Goal: Communication & Community: Participate in discussion

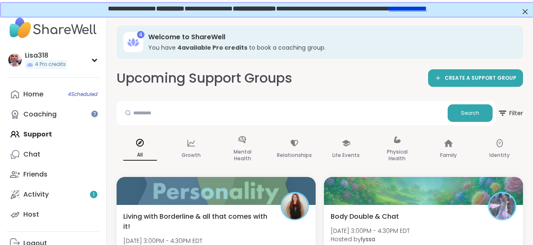
click at [526, 5] on div "**********" at bounding box center [266, 9] width 533 height 14
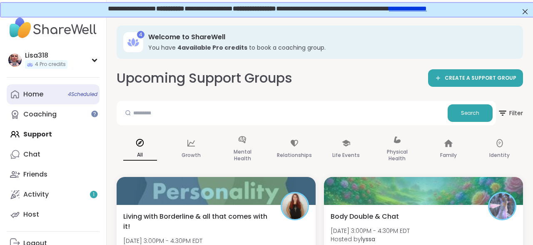
click at [87, 92] on span "4 Scheduled" at bounding box center [83, 94] width 30 height 7
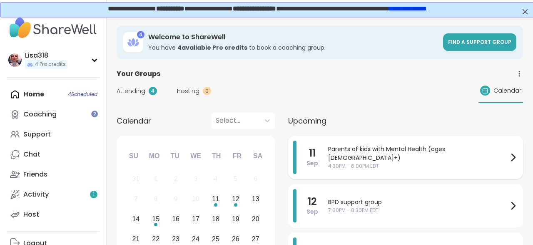
click at [373, 152] on span "Parents of kids with Mental Health (ages [DEMOGRAPHIC_DATA]+)" at bounding box center [418, 153] width 180 height 17
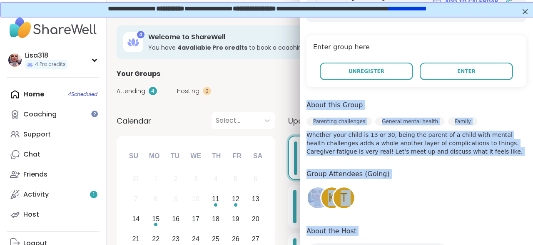
scroll to position [178, 0]
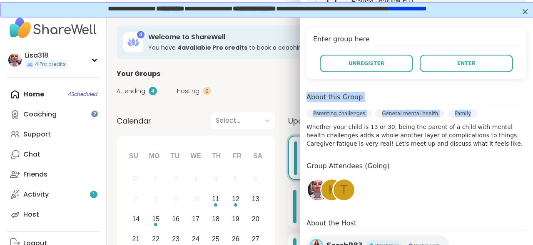
drag, startPoint x: 373, startPoint y: 152, endPoint x: 467, endPoint y: 93, distance: 111.4
click at [467, 93] on div "[DATE] [DATE] 4:30PM - 6:00PM EDT Add to Calendar Enter group here Unregister E…" at bounding box center [416, 137] width 233 height 340
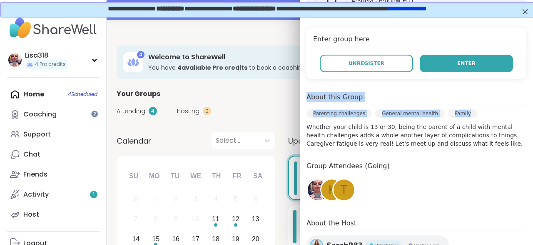
click at [474, 60] on span "Enter" at bounding box center [466, 63] width 18 height 7
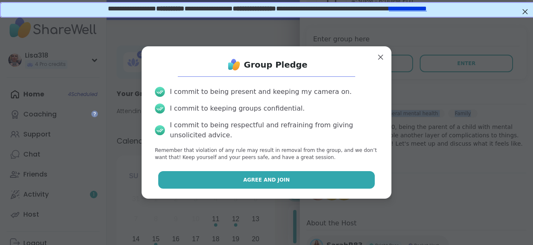
click at [317, 181] on button "Agree and Join" at bounding box center [266, 179] width 217 height 17
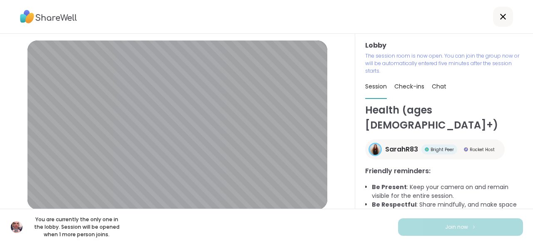
scroll to position [26, 0]
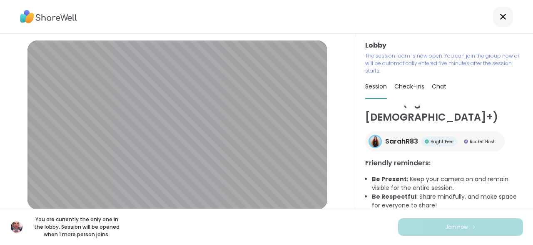
click at [501, 23] on div at bounding box center [503, 17] width 20 height 20
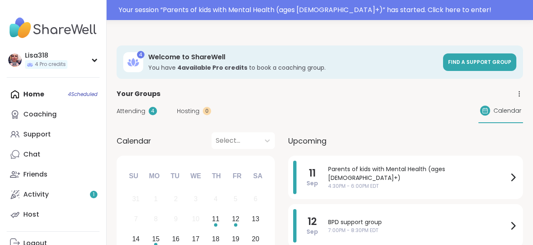
click at [78, 92] on div "Home 4 Scheduled Coaching Support Chat Friends Activity 1 Host" at bounding box center [53, 154] width 93 height 140
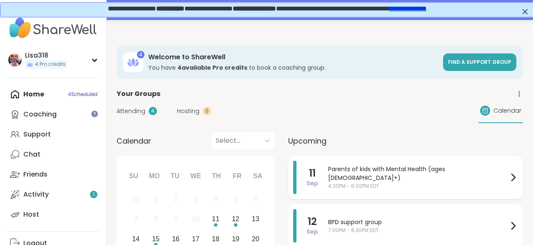
click at [385, 182] on span "4:30PM - 6:00PM EDT" at bounding box center [418, 185] width 180 height 7
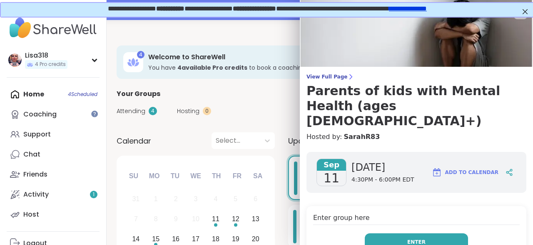
click at [427, 233] on button "Enter" at bounding box center [416, 241] width 103 height 17
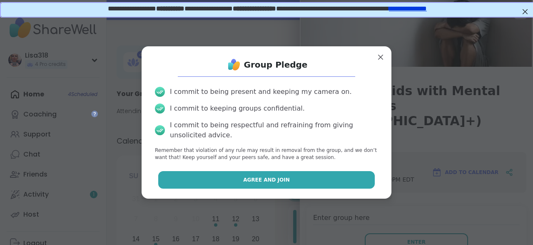
click at [340, 182] on button "Agree and Join" at bounding box center [266, 179] width 217 height 17
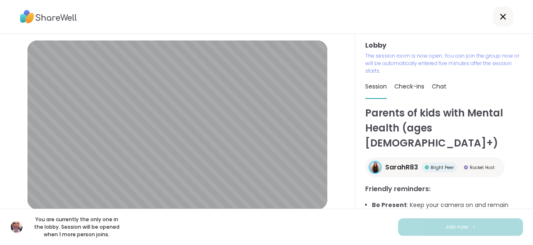
click at [508, 23] on div at bounding box center [503, 17] width 20 height 20
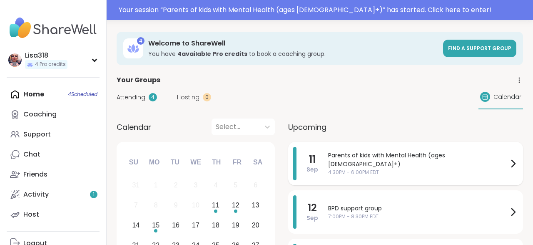
click at [395, 163] on div "Parents of kids with Mental Health (ages [DEMOGRAPHIC_DATA]+) 4:30PM - 6:00PM E…" at bounding box center [423, 163] width 190 height 33
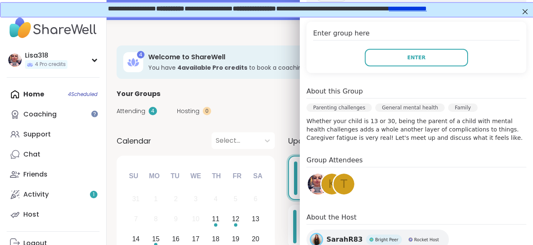
scroll to position [237, 0]
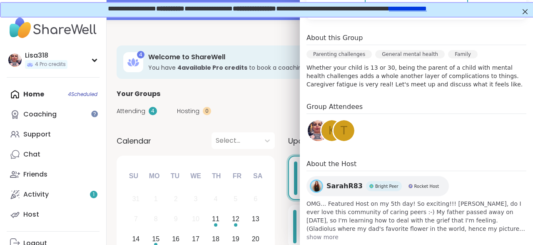
click at [527, 17] on iframe at bounding box center [267, 9] width 535 height 15
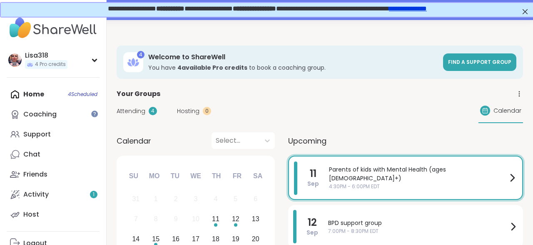
click at [412, 182] on span "4:30PM - 6:00PM EDT" at bounding box center [418, 185] width 178 height 7
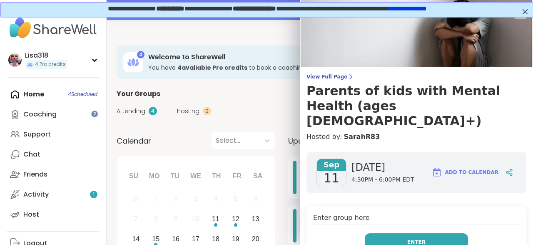
click at [434, 233] on button "Enter" at bounding box center [416, 241] width 103 height 17
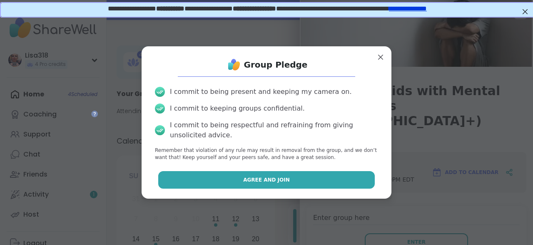
click at [351, 177] on button "Agree and Join" at bounding box center [266, 179] width 217 height 17
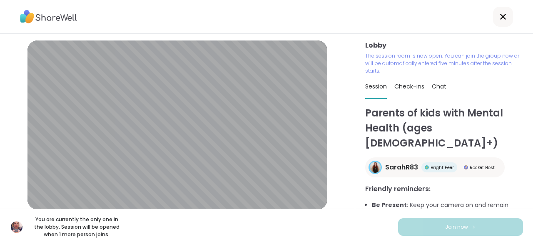
click at [500, 18] on icon at bounding box center [503, 17] width 10 height 10
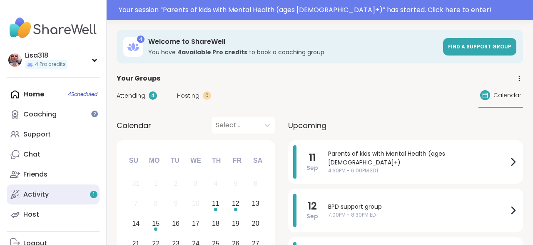
click at [61, 197] on link "Activity 1" at bounding box center [53, 194] width 93 height 20
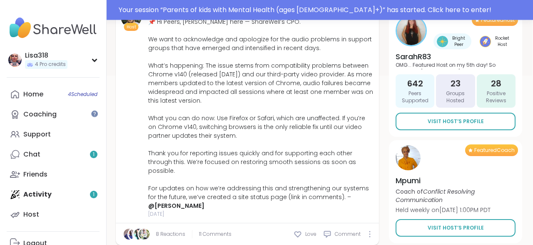
scroll to position [223, 2]
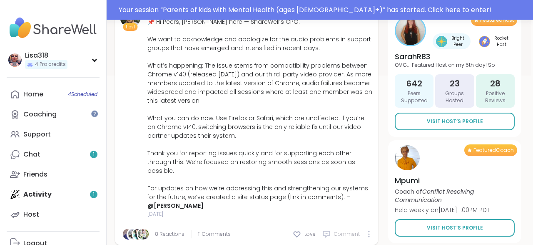
click at [344, 230] on span "Comment" at bounding box center [347, 233] width 26 height 7
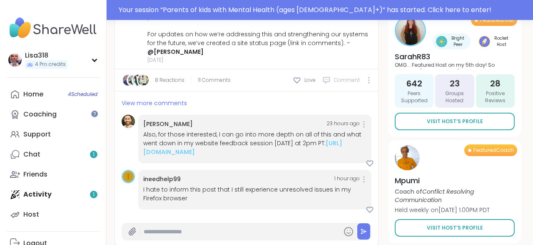
scroll to position [379, 2]
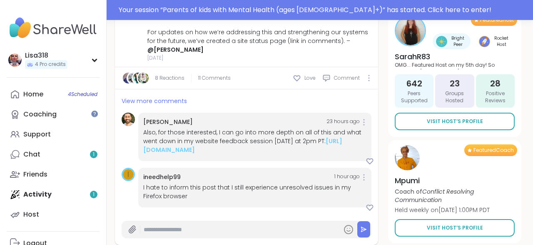
click at [262, 128] on div "Also, for those interested, I can go into more depth on all of this and what we…" at bounding box center [254, 141] width 223 height 26
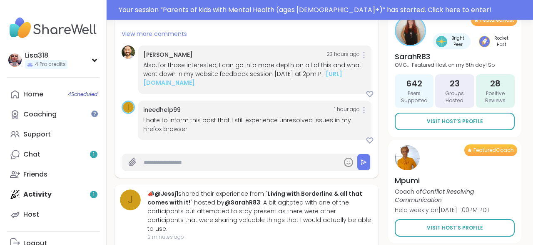
scroll to position [443, 2]
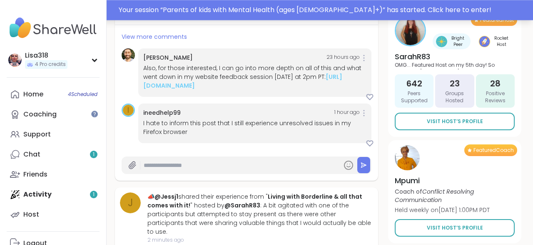
click at [384, 10] on div "Your session “ Parents of kids with Mental Health (ages [DEMOGRAPHIC_DATA]+) ” …" at bounding box center [324, 10] width 410 height 10
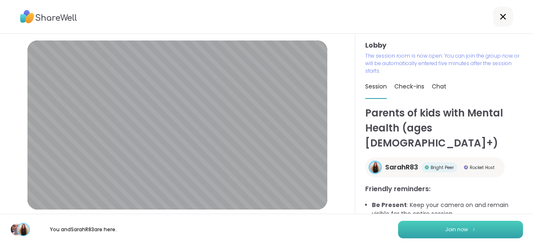
click at [456, 229] on span "Join now" at bounding box center [456, 228] width 23 height 7
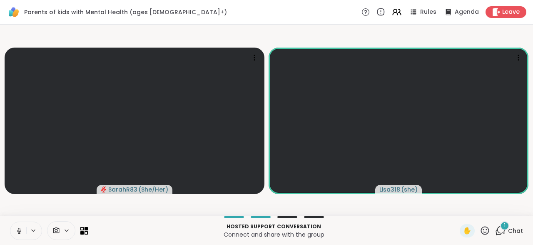
click at [501, 231] on icon at bounding box center [500, 230] width 10 height 10
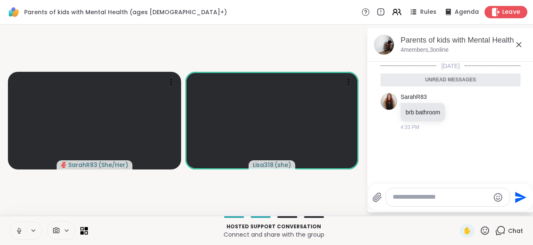
click at [507, 12] on span "Leave" at bounding box center [511, 12] width 18 height 9
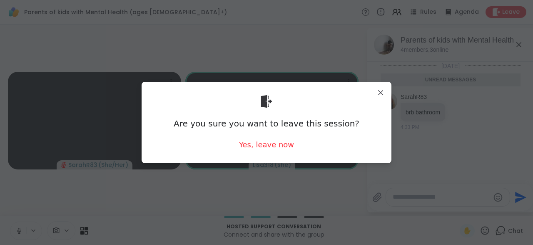
click at [278, 145] on div "Yes, leave now" at bounding box center [266, 144] width 55 height 10
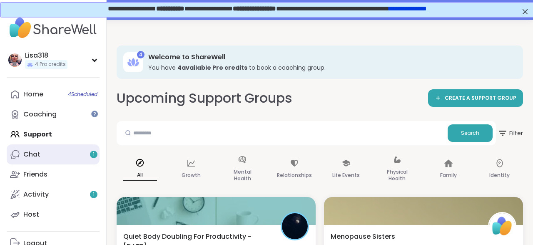
click at [36, 151] on div "Chat 1" at bounding box center [31, 154] width 17 height 9
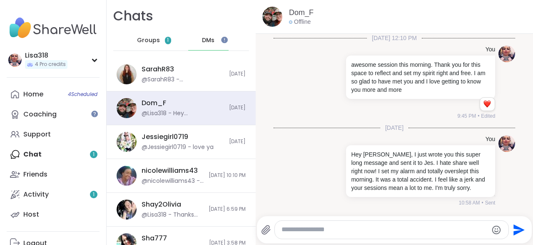
scroll to position [2, 0]
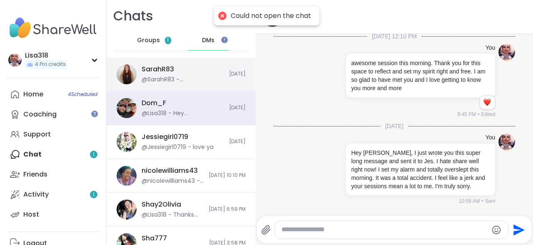
click at [190, 80] on div "@SarahR83 - [PERSON_NAME], excited to have you" at bounding box center [183, 79] width 82 height 8
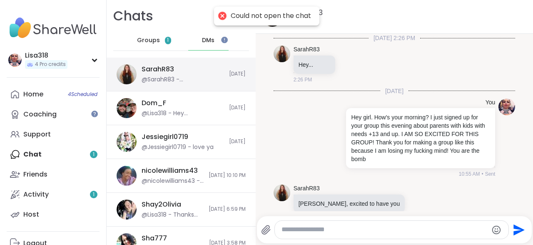
scroll to position [13, 0]
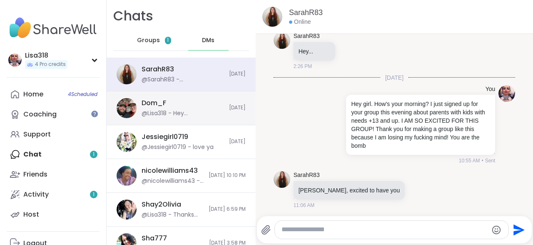
click at [179, 116] on div "@Lisa318 - Hey [PERSON_NAME], I just wrote you this super long message and sent…" at bounding box center [183, 113] width 82 height 8
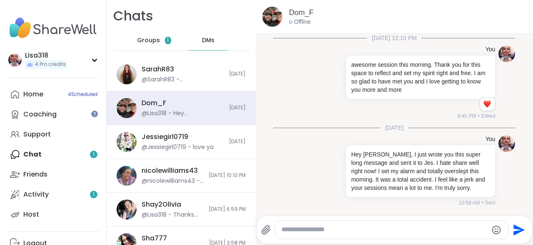
click at [41, 157] on div "Home 4 Scheduled Coaching Support Chat 1 Friends Activity 1 Host" at bounding box center [53, 154] width 93 height 140
click at [36, 160] on div "Home 4 Scheduled Coaching Support Chat 1 Friends Activity 1 Host" at bounding box center [53, 154] width 93 height 140
click at [157, 45] on div "Groups 1" at bounding box center [154, 40] width 41 height 20
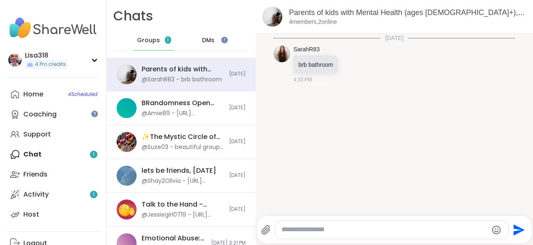
click at [67, 160] on div "Home 4 Scheduled Coaching Support Chat 1 Friends Activity 1 Host" at bounding box center [53, 154] width 93 height 140
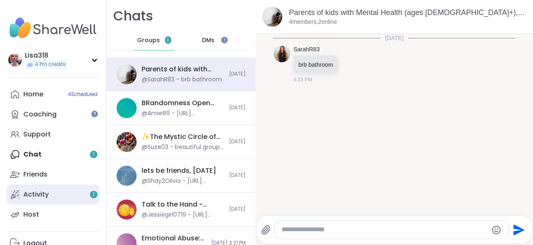
click at [54, 198] on link "Activity 1" at bounding box center [53, 194] width 93 height 20
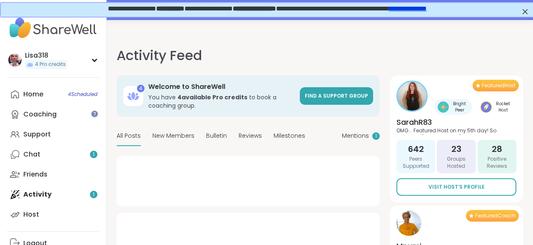
type textarea "*"
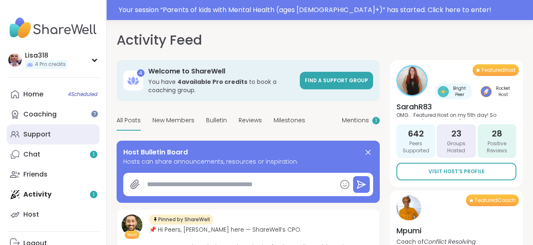
click at [50, 137] on div "Support" at bounding box center [36, 134] width 27 height 9
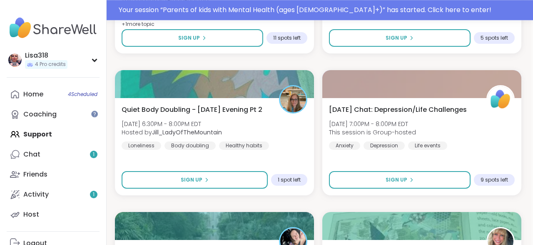
scroll to position [971, 2]
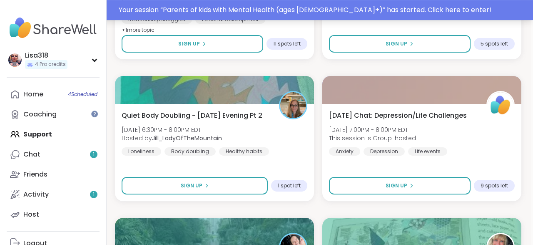
click at [364, 10] on div "Your session “ Parents of kids with Mental Health (ages [DEMOGRAPHIC_DATA]+) ” …" at bounding box center [324, 10] width 410 height 10
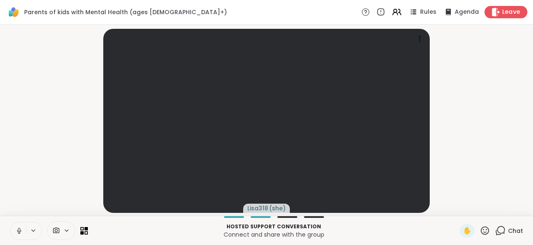
click at [505, 17] on div "Leave" at bounding box center [506, 12] width 43 height 12
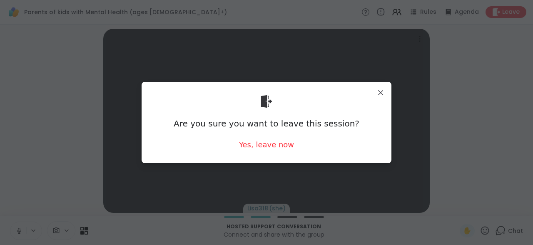
click at [277, 144] on div "Yes, leave now" at bounding box center [266, 144] width 55 height 10
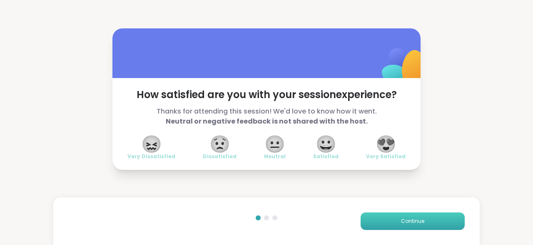
click at [441, 219] on button "Continue" at bounding box center [413, 220] width 104 height 17
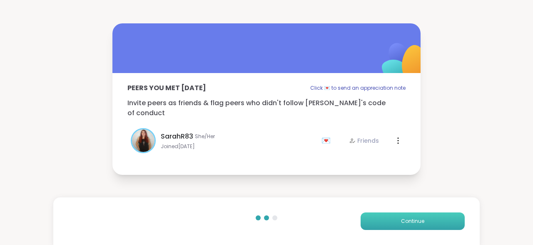
click at [425, 224] on button "Continue" at bounding box center [413, 220] width 104 height 17
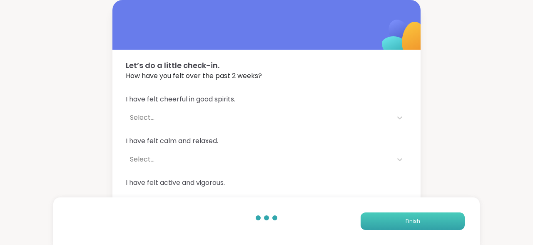
click at [428, 222] on button "Finish" at bounding box center [413, 220] width 104 height 17
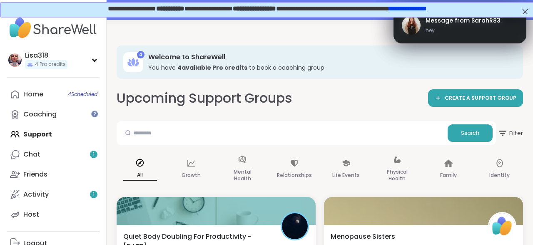
scroll to position [36, 0]
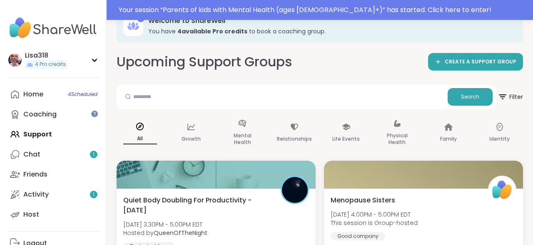
click at [485, 32] on h3 "You have 4 available Pro credit s to book a coaching group." at bounding box center [329, 31] width 363 height 8
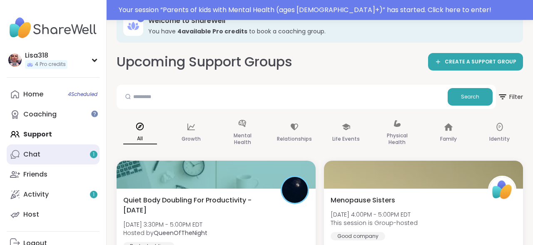
click at [30, 160] on link "Chat 1" at bounding box center [53, 154] width 93 height 20
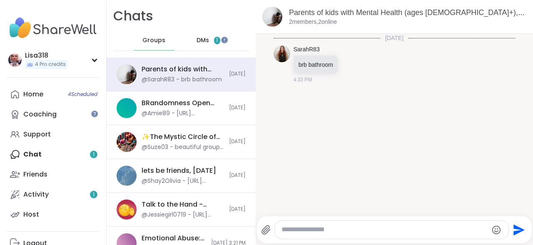
scroll to position [2, 0]
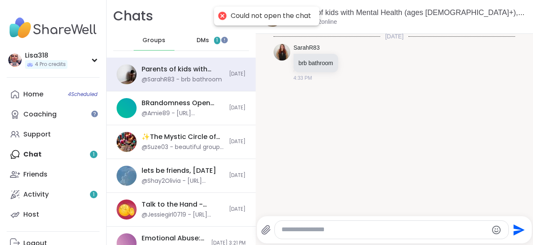
click at [223, 18] on div at bounding box center [222, 16] width 12 height 12
click at [214, 42] on div "DMs 1" at bounding box center [208, 40] width 41 height 20
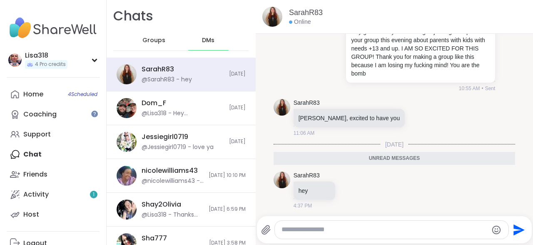
click at [300, 230] on textarea "Type your message" at bounding box center [385, 229] width 206 height 9
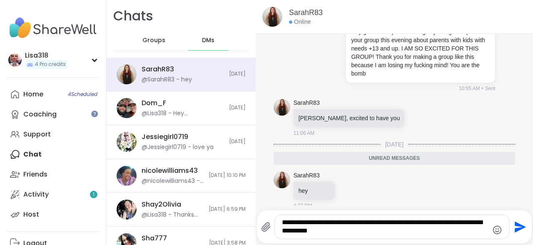
type textarea "**********"
click at [519, 231] on icon "Send" at bounding box center [519, 226] width 13 height 13
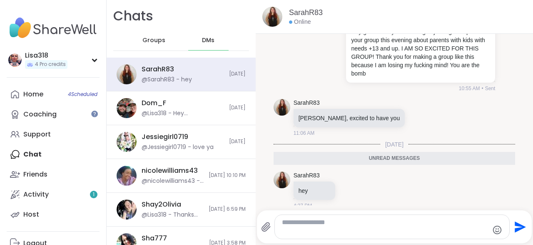
scroll to position [118, 0]
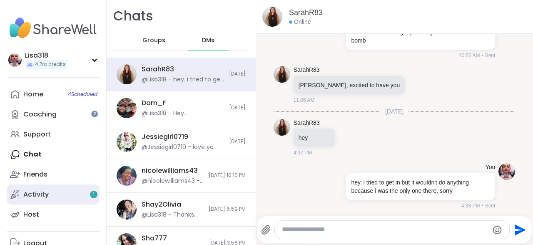
click at [40, 193] on div "Activity 1" at bounding box center [35, 194] width 25 height 9
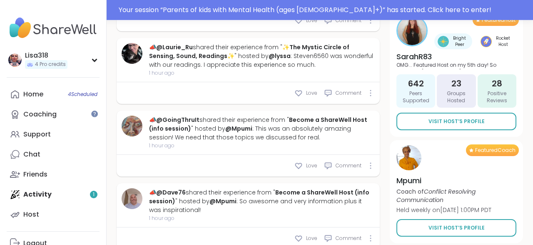
scroll to position [1007, 0]
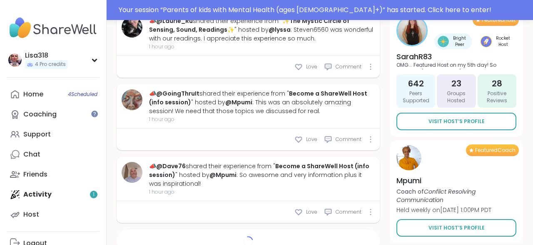
type textarea "*"
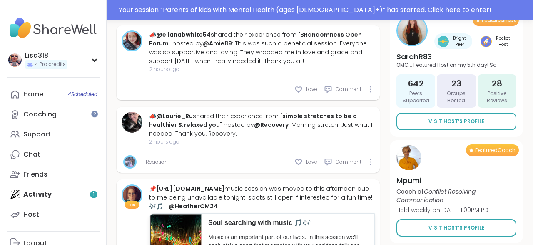
scroll to position [1539, 0]
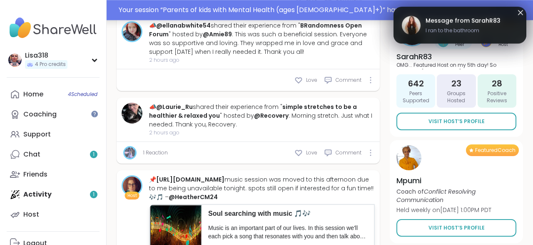
click at [520, 16] on div "Your session “ Parents of kids with Mental Health (ages [DEMOGRAPHIC_DATA]+) ” …" at bounding box center [266, 10] width 533 height 20
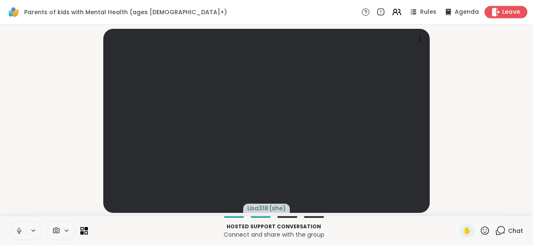
click at [510, 15] on span "Leave" at bounding box center [511, 12] width 18 height 9
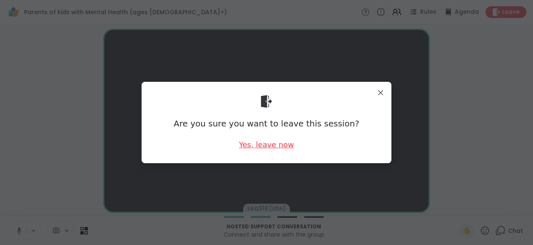
click at [277, 149] on div "Yes, leave now" at bounding box center [266, 144] width 55 height 10
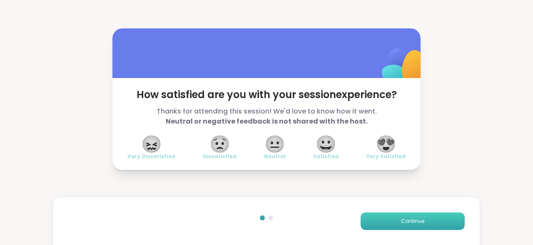
click at [412, 219] on span "Continue" at bounding box center [412, 220] width 23 height 7
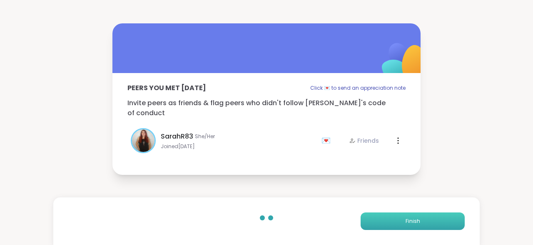
click at [414, 221] on span "Finish" at bounding box center [413, 220] width 15 height 7
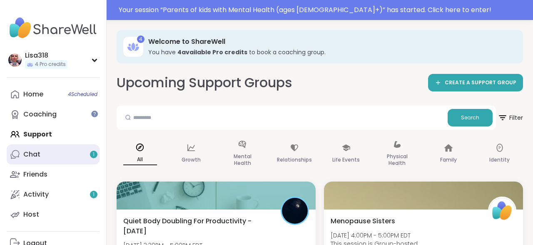
click at [32, 160] on link "Chat 1" at bounding box center [53, 154] width 93 height 20
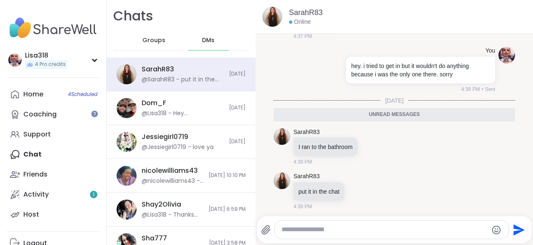
click at [335, 231] on textarea "Type your message" at bounding box center [385, 229] width 206 height 9
click at [330, 233] on textarea "Type your message" at bounding box center [385, 229] width 206 height 9
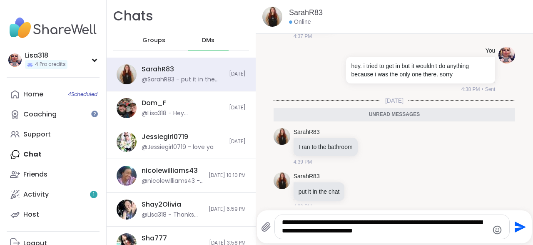
type textarea "**********"
click at [512, 229] on button "Send" at bounding box center [519, 226] width 19 height 19
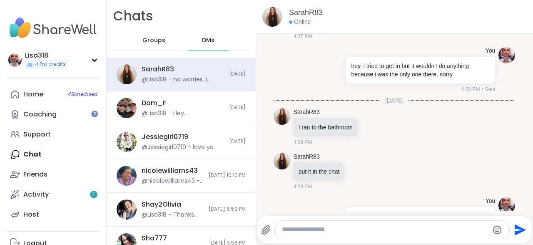
scroll to position [267, 0]
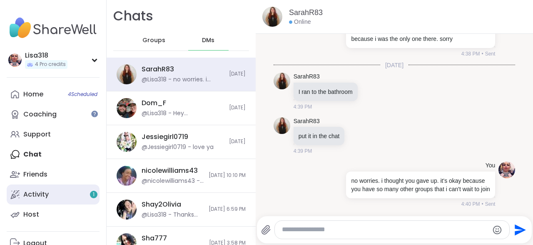
click at [37, 198] on div "Activity 1" at bounding box center [35, 194] width 25 height 9
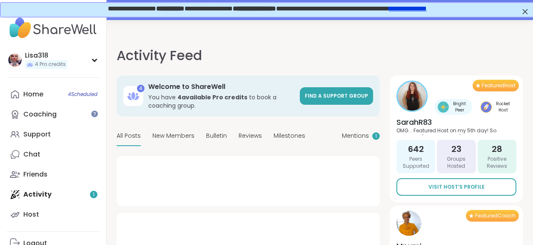
type textarea "*"
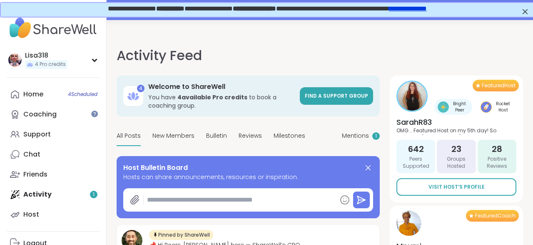
click at [517, 11] on div "**********" at bounding box center [266, 7] width 517 height 7
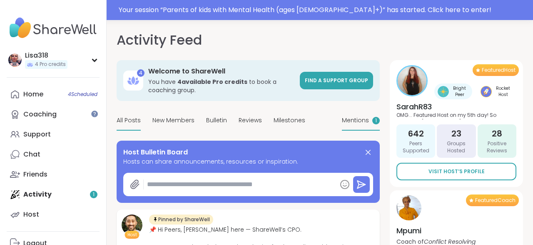
click at [361, 123] on span "Mentions" at bounding box center [355, 120] width 27 height 9
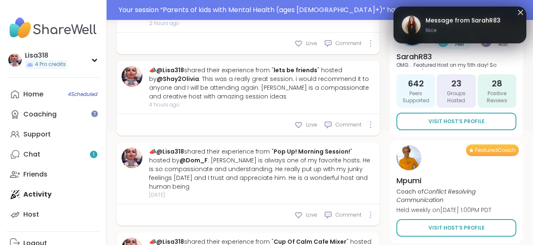
scroll to position [168, 0]
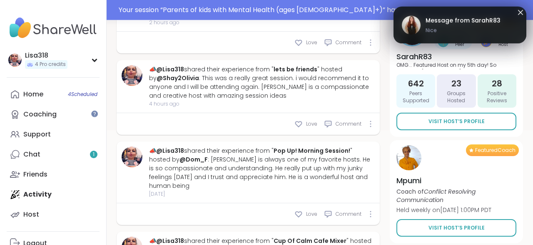
click at [523, 15] on icon at bounding box center [521, 12] width 10 height 10
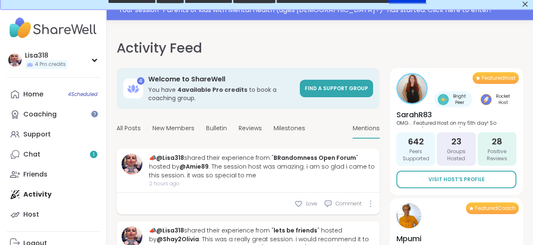
scroll to position [0, 0]
